Goal: Information Seeking & Learning: Understand process/instructions

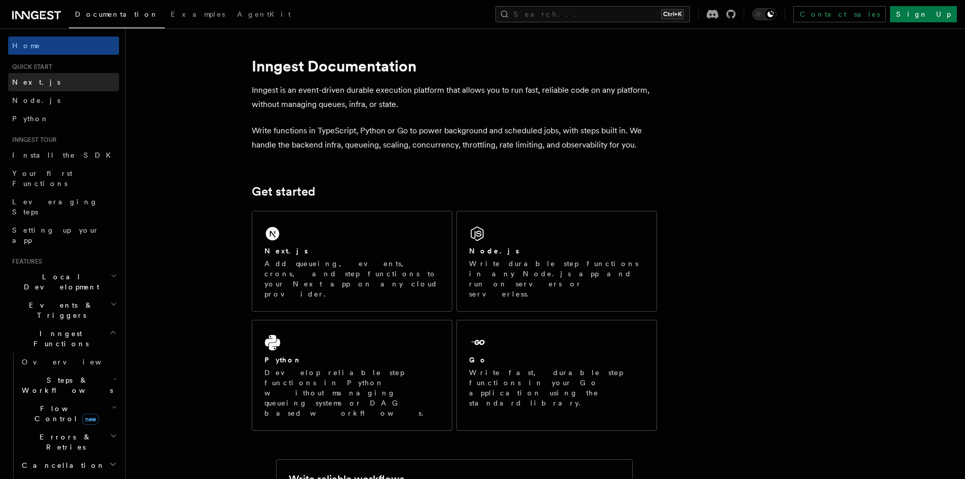
click at [31, 84] on span "Next.js" at bounding box center [36, 82] width 48 height 8
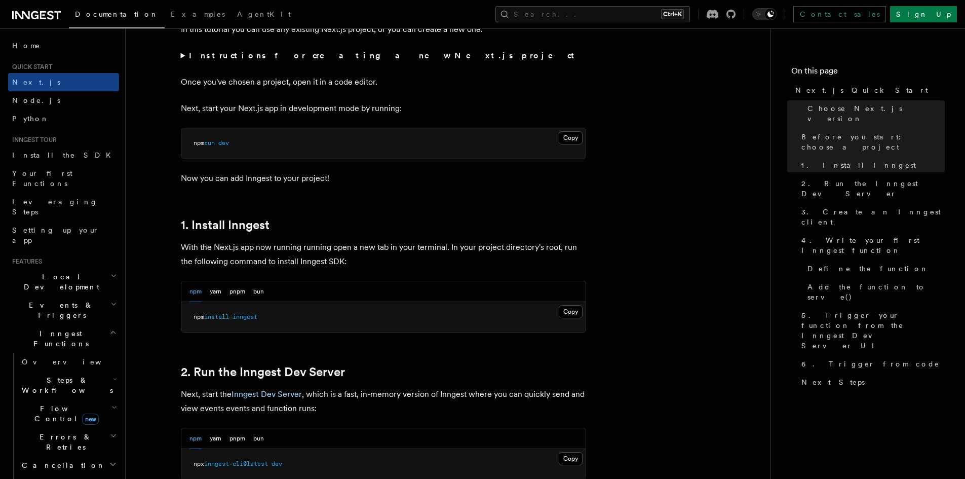
scroll to position [405, 0]
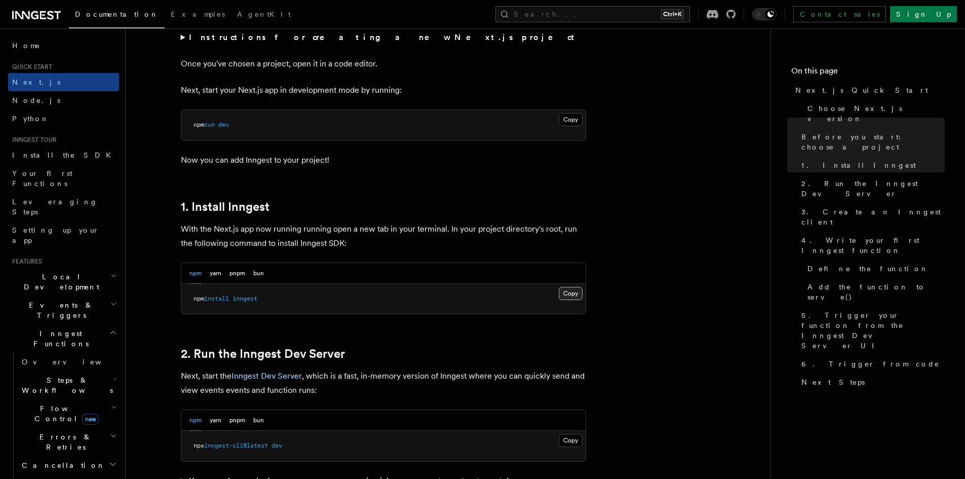
click at [576, 292] on button "Copy Copied" at bounding box center [571, 293] width 24 height 13
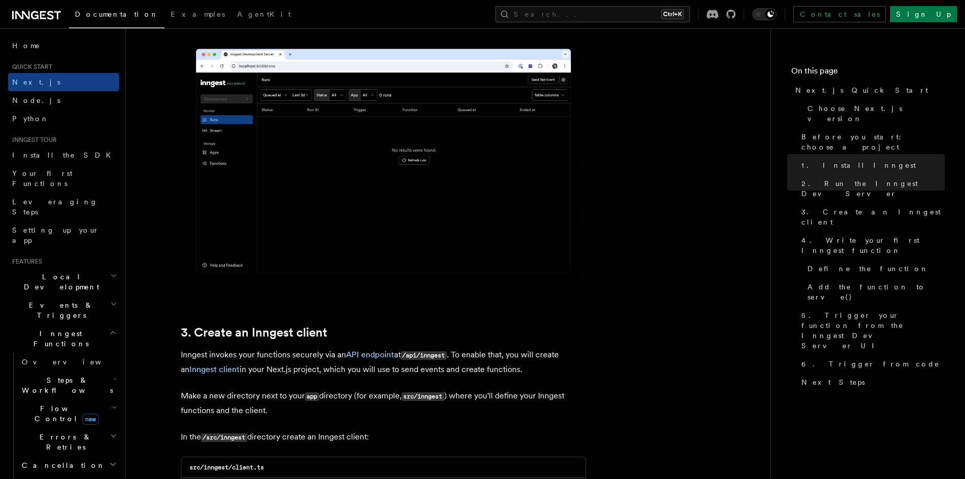
scroll to position [963, 0]
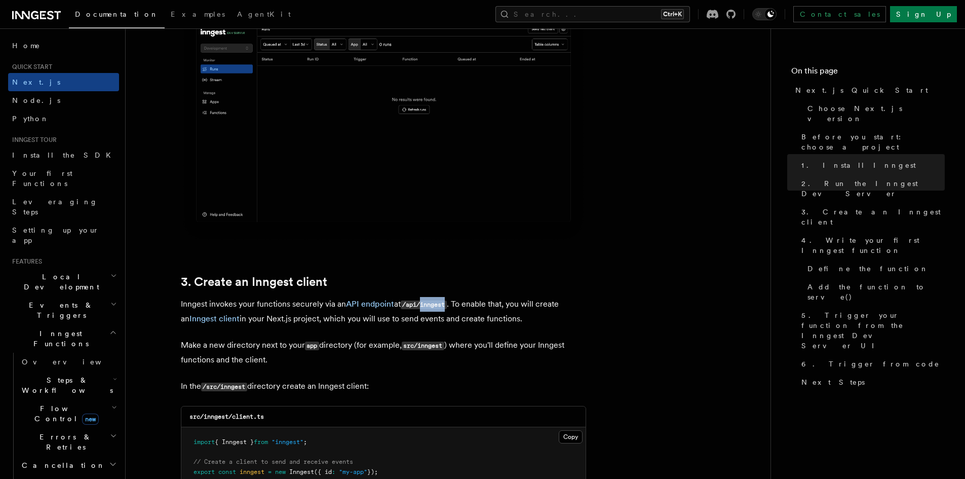
drag, startPoint x: 425, startPoint y: 305, endPoint x: 451, endPoint y: 306, distance: 25.8
click at [447, 306] on code "/api/inngest" at bounding box center [424, 304] width 46 height 9
copy code "inngest"
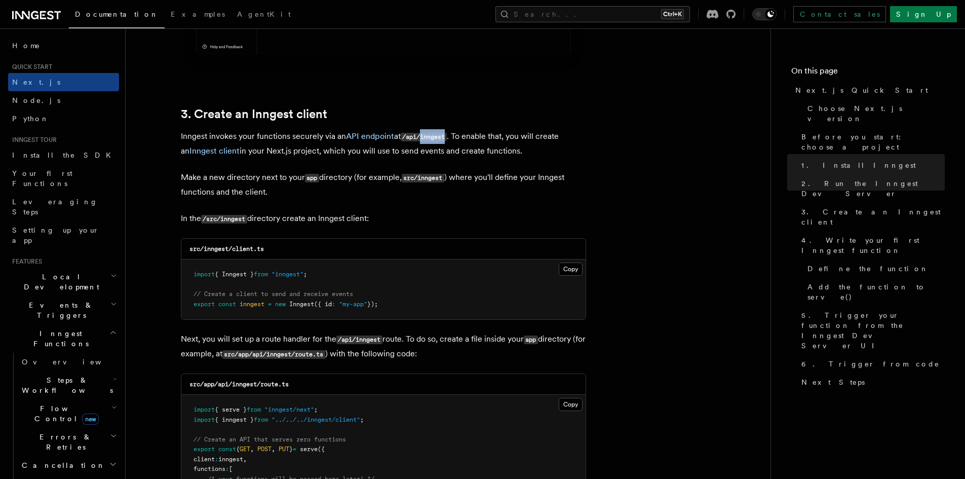
scroll to position [1165, 0]
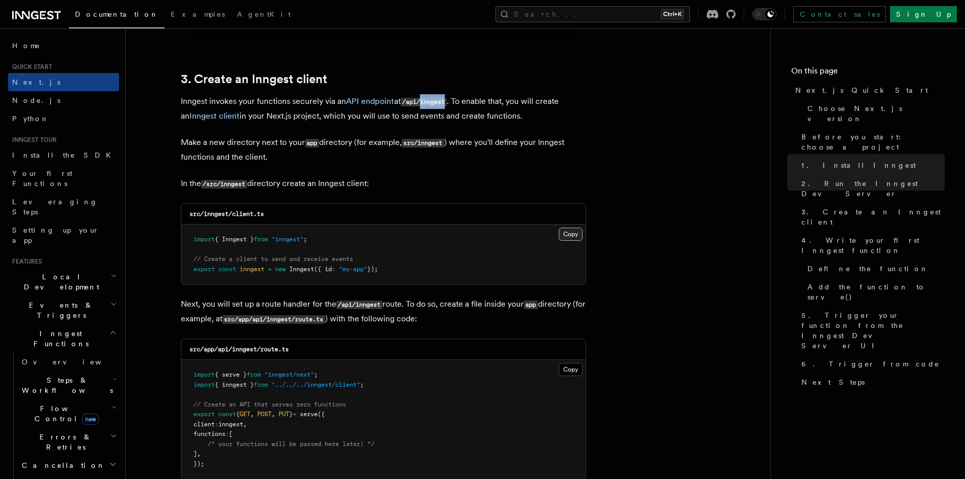
click at [567, 230] on button "Copy Copied" at bounding box center [571, 233] width 24 height 13
drag, startPoint x: 284, startPoint y: 320, endPoint x: 309, endPoint y: 316, distance: 25.2
click at [309, 316] on code "src/app/api/inngest/route.ts" at bounding box center [273, 319] width 103 height 9
copy code "inngest"
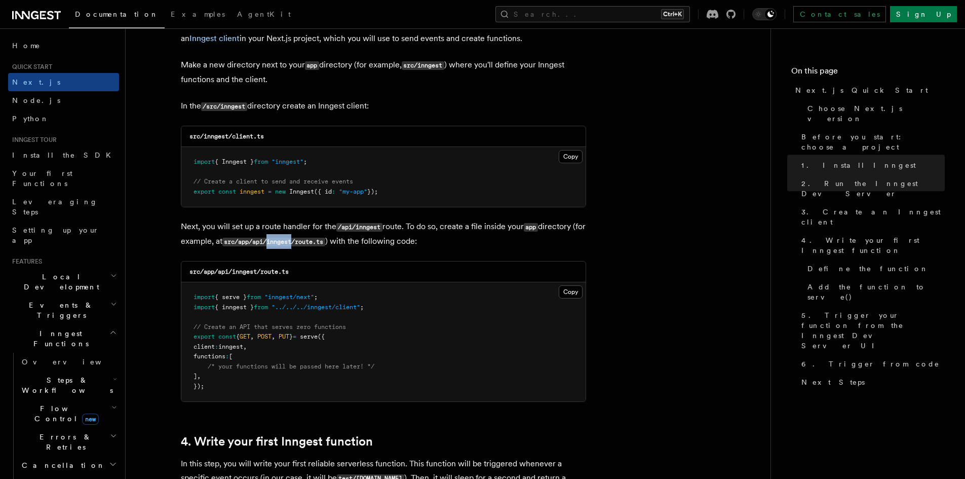
scroll to position [1267, 0]
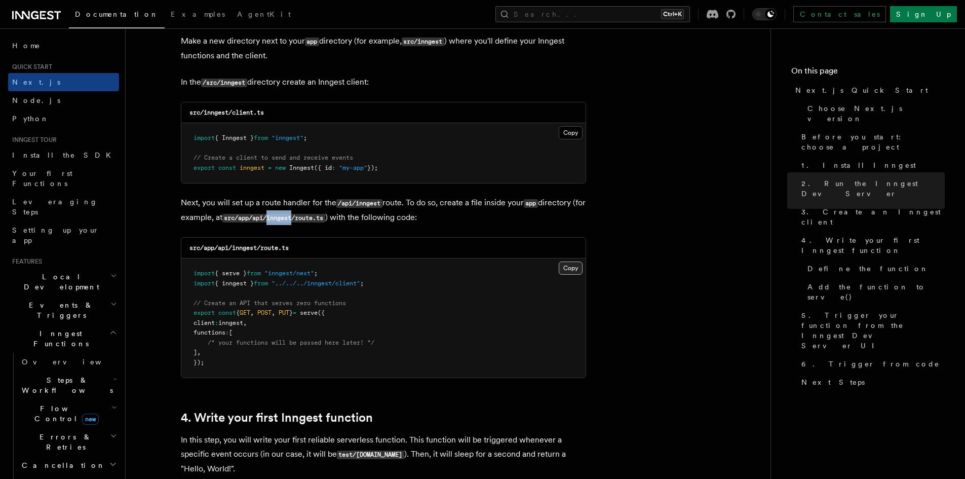
click at [568, 264] on button "Copy Copied" at bounding box center [571, 267] width 24 height 13
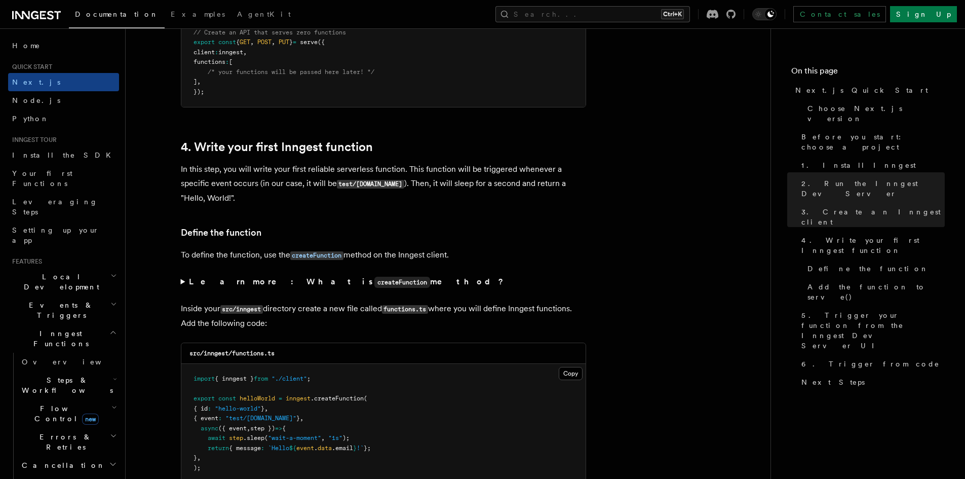
scroll to position [1571, 0]
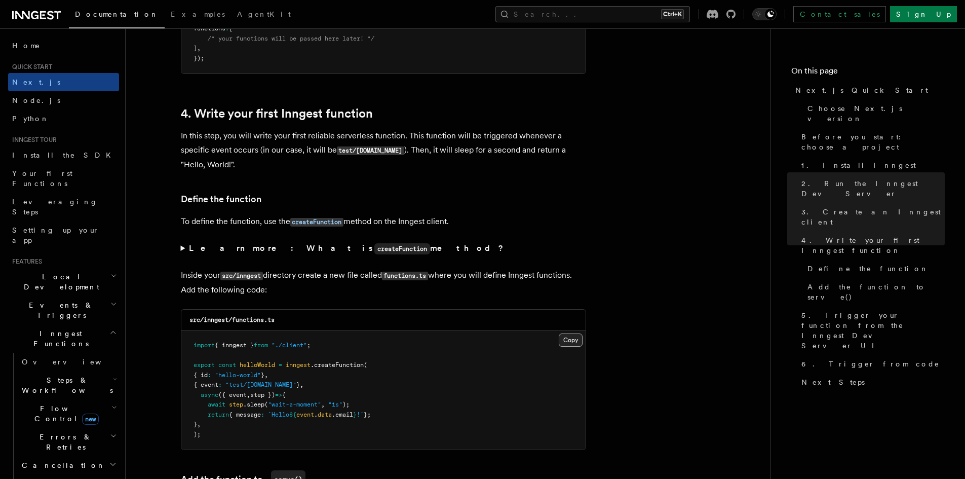
click at [572, 341] on button "Copy Copied" at bounding box center [571, 339] width 24 height 13
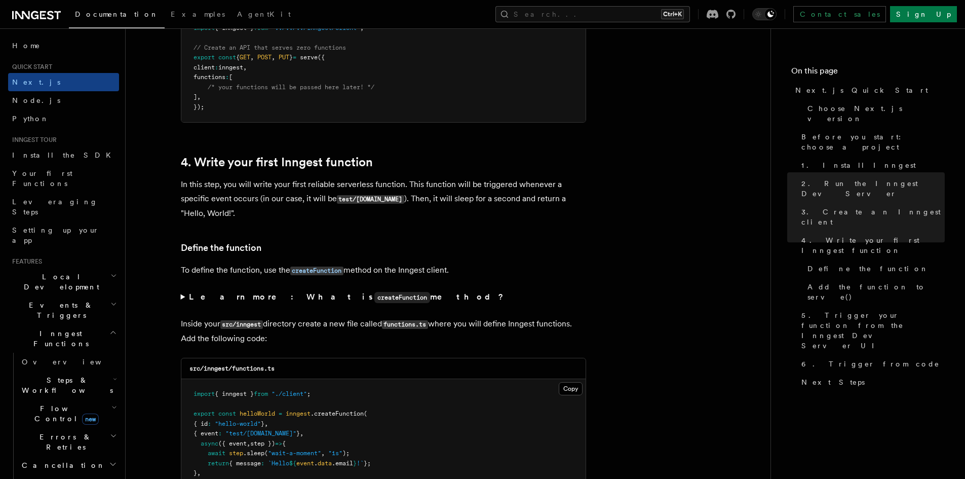
scroll to position [1520, 0]
